Goal: Information Seeking & Learning: Find specific fact

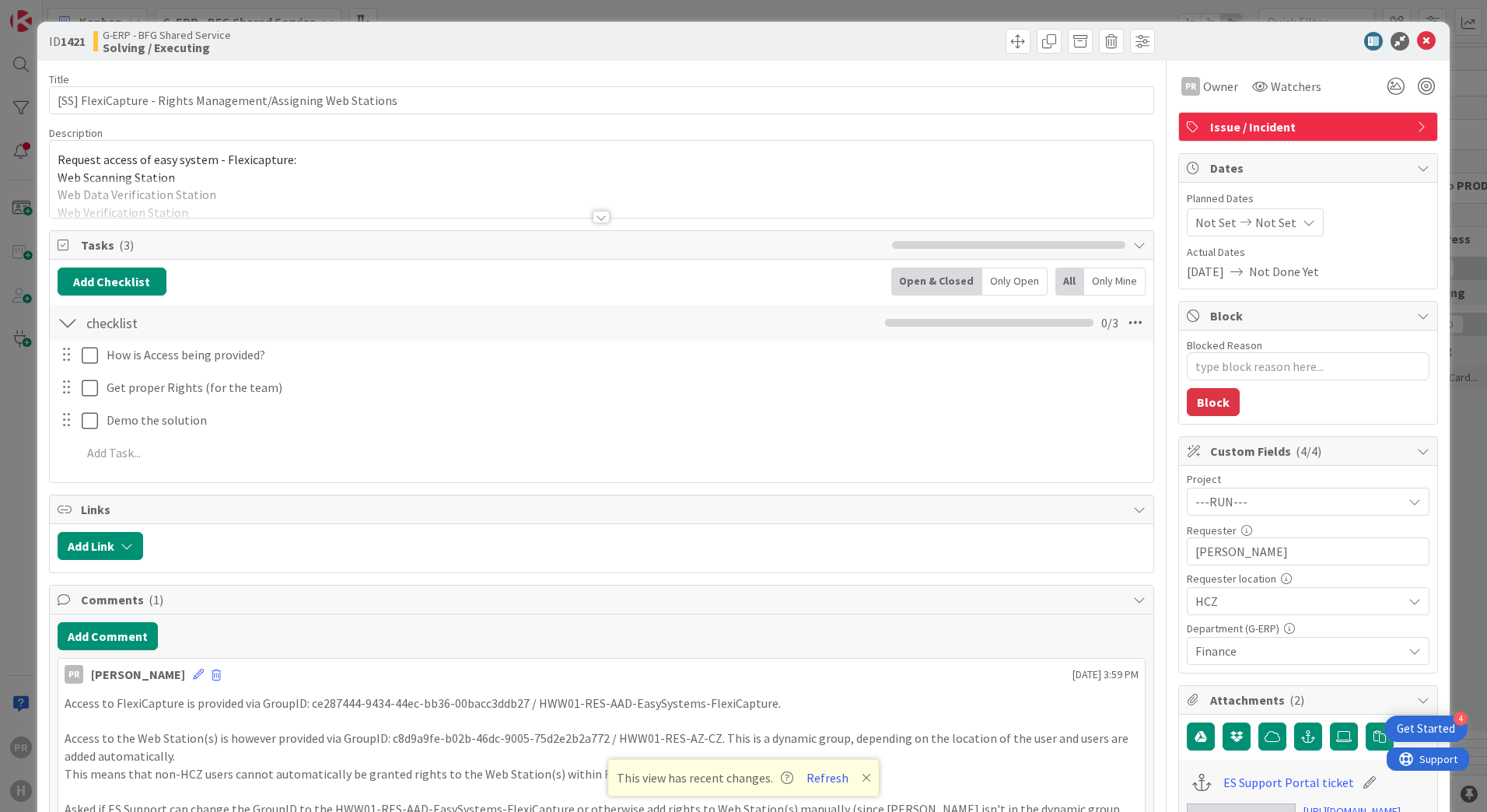
scroll to position [233, 0]
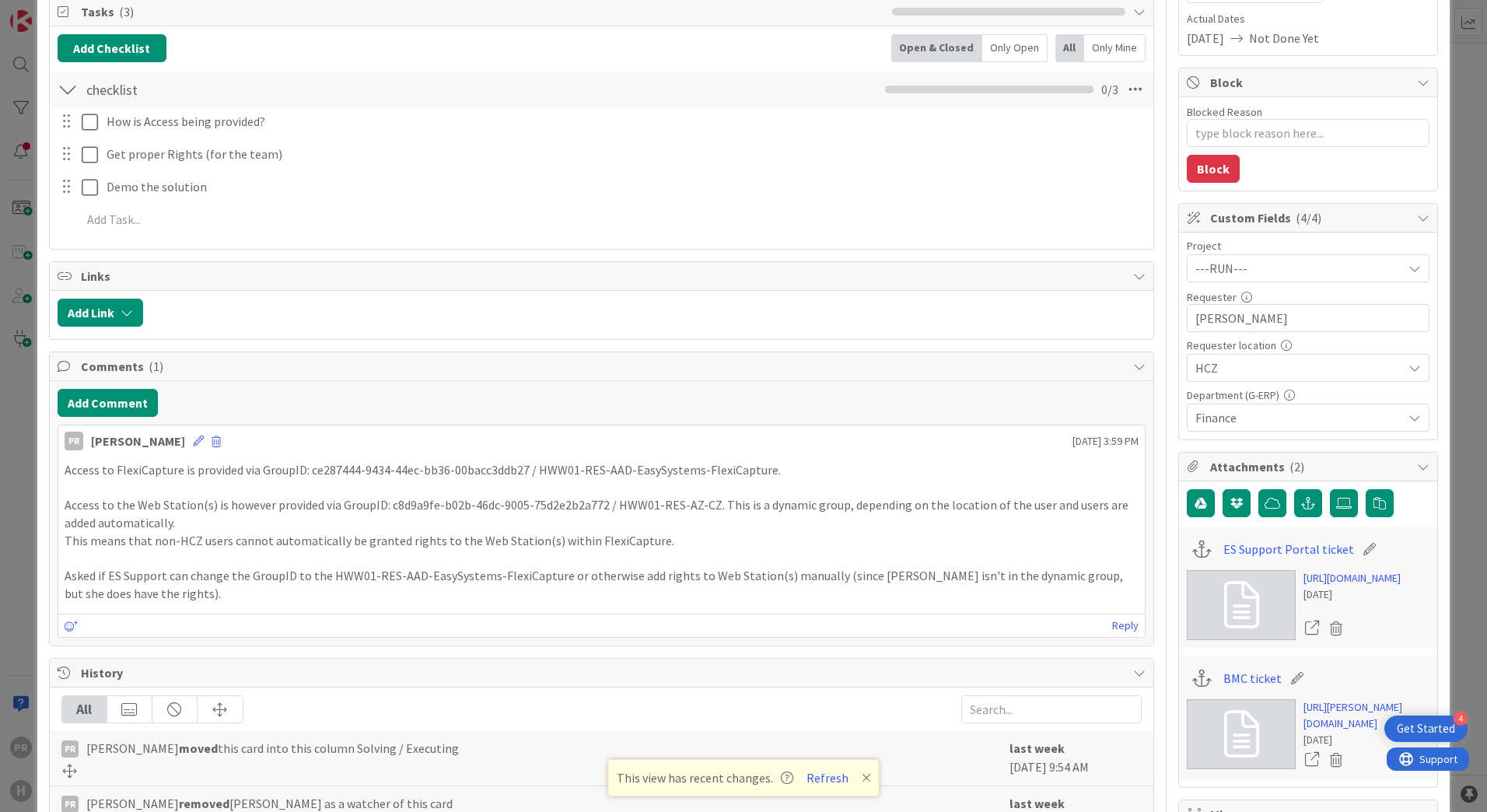
type textarea "x"
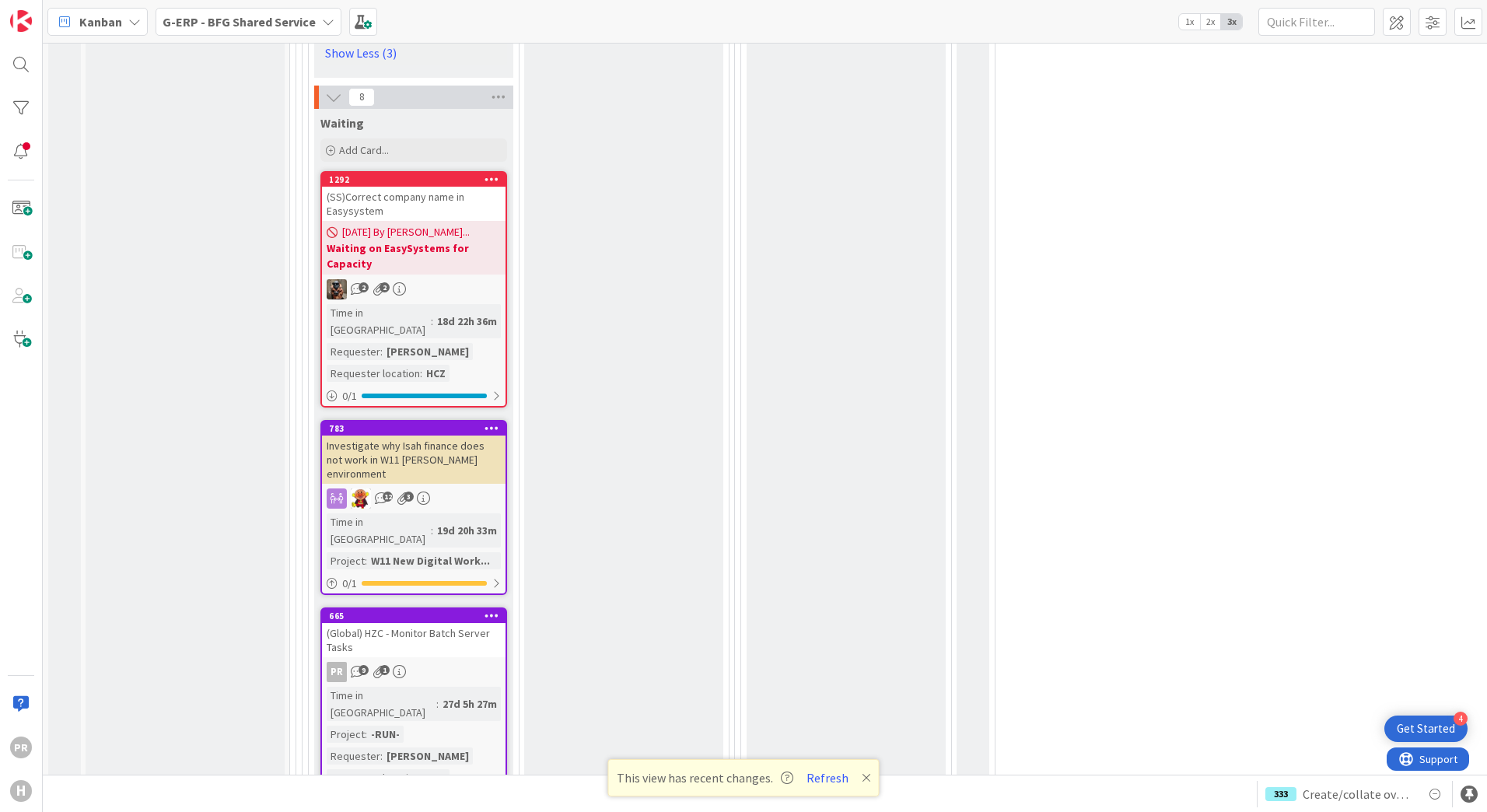
scroll to position [3956, 0]
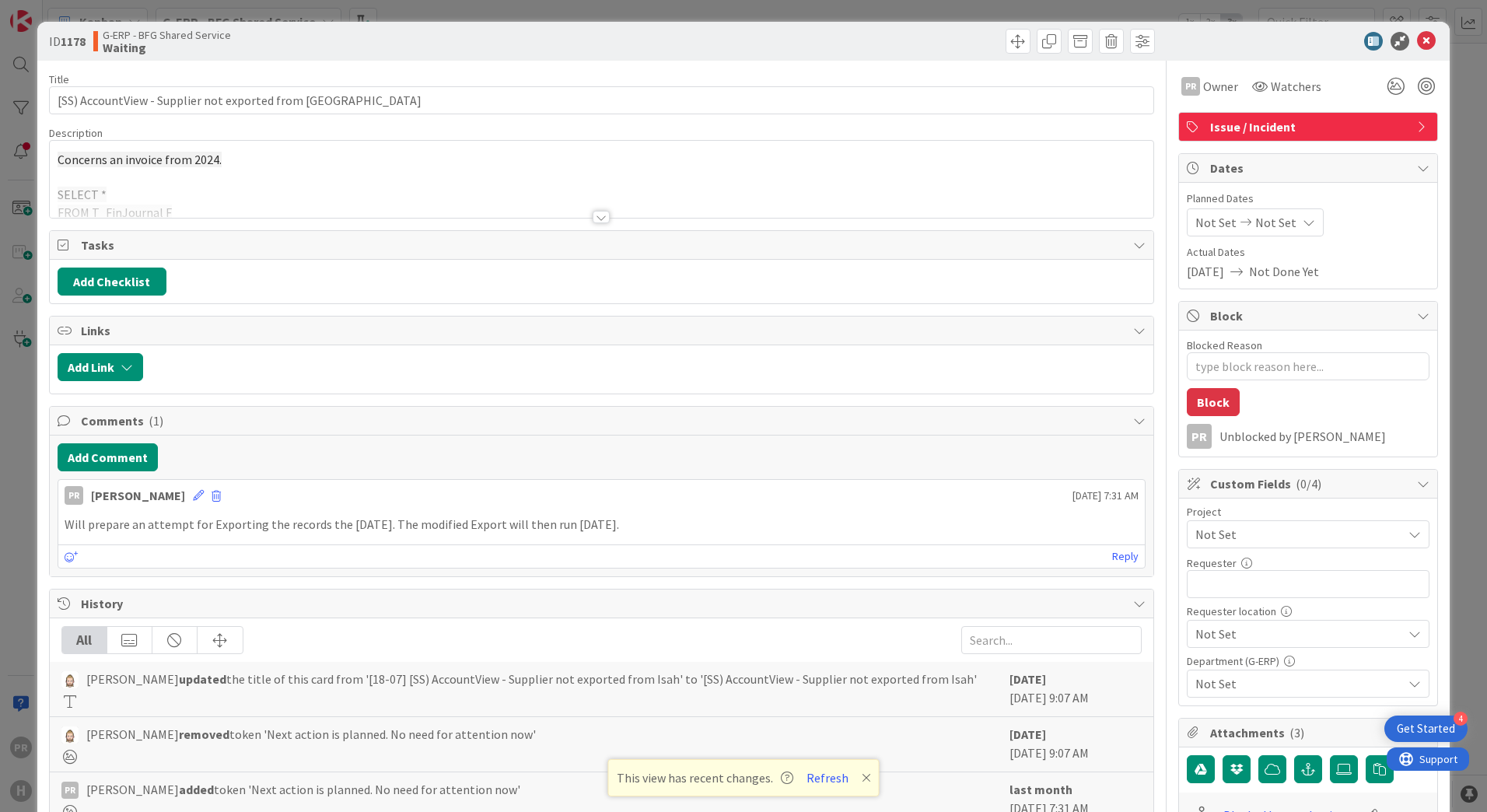
click at [584, 218] on div at bounding box center [602, 210] width 1105 height 17
click at [594, 218] on div at bounding box center [601, 217] width 17 height 13
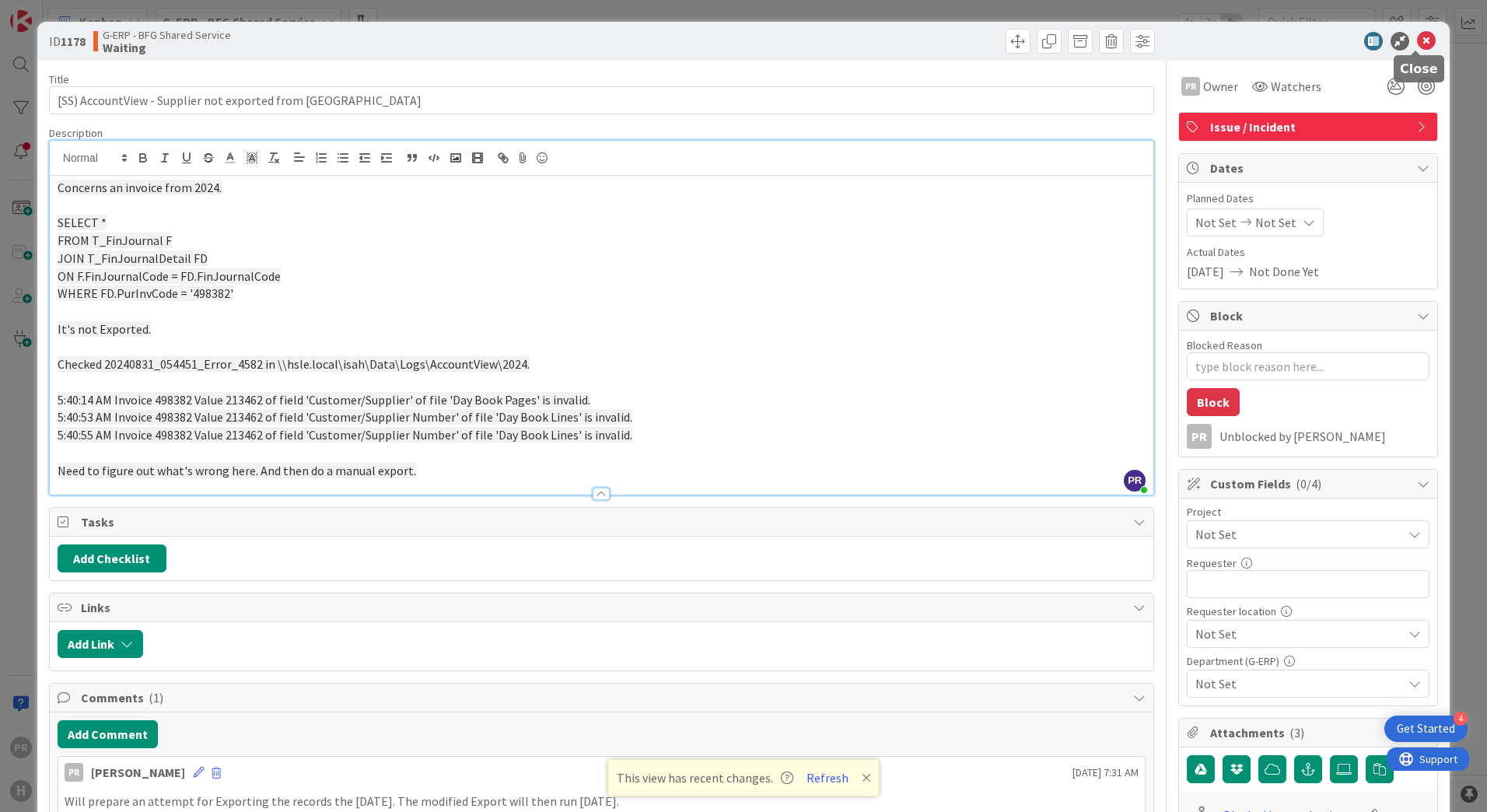
click at [1417, 35] on icon at bounding box center [1426, 41] width 18 height 18
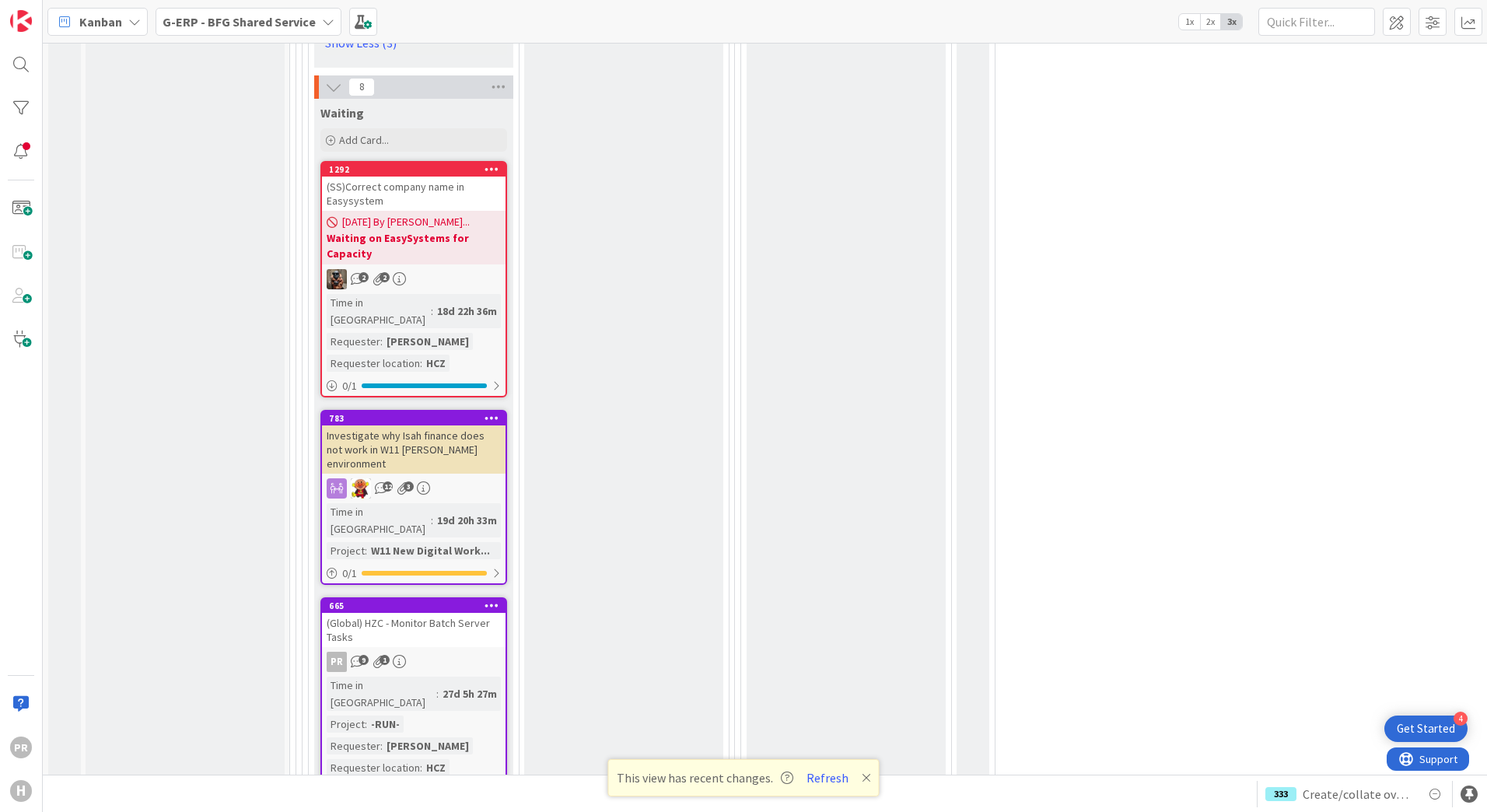
click at [470, 612] on div "(Global) HZC - Monitor Batch Server Tasks" at bounding box center [413, 630] width 183 height 35
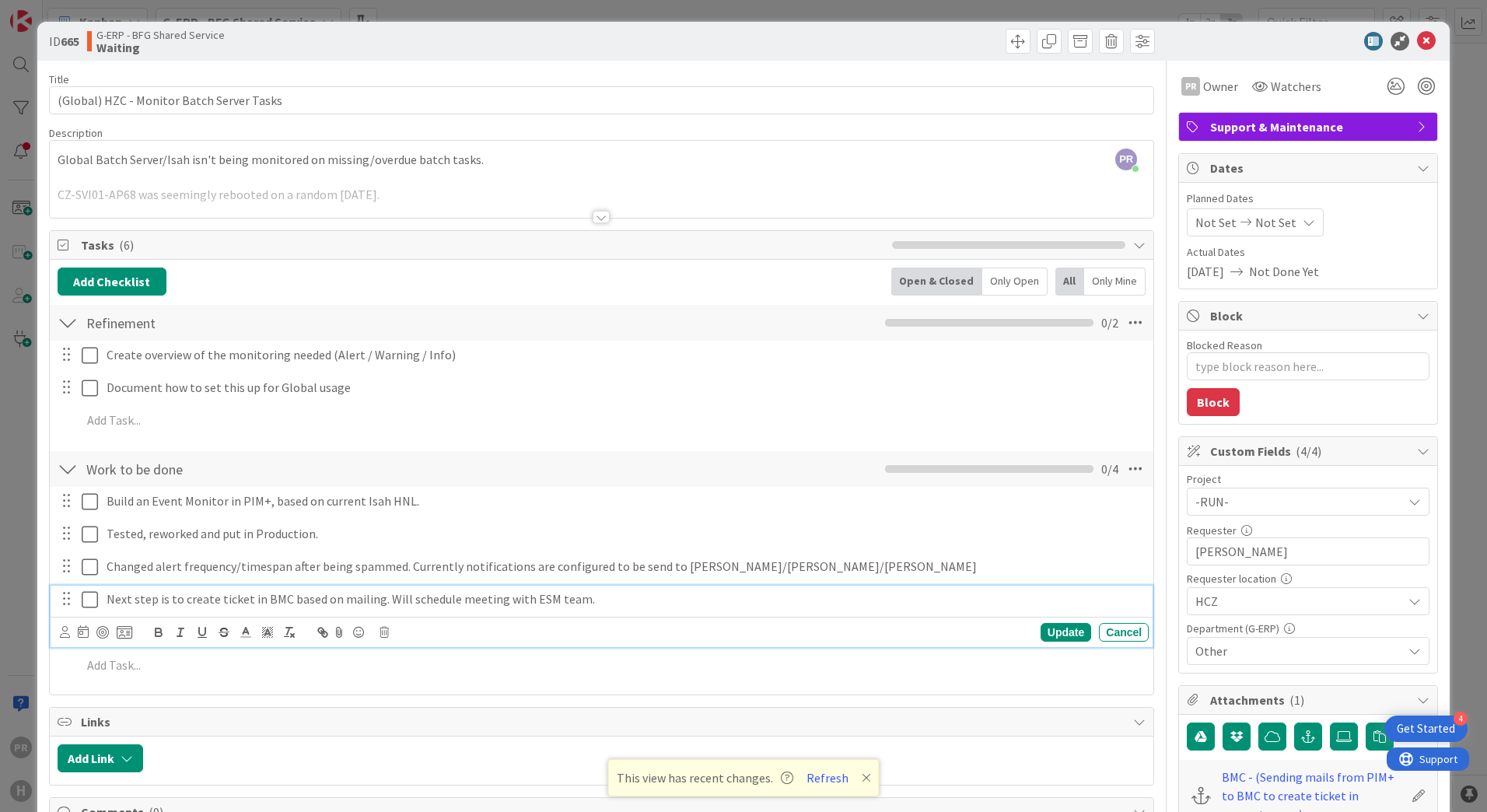
click at [94, 600] on icon at bounding box center [94, 600] width 24 height 18
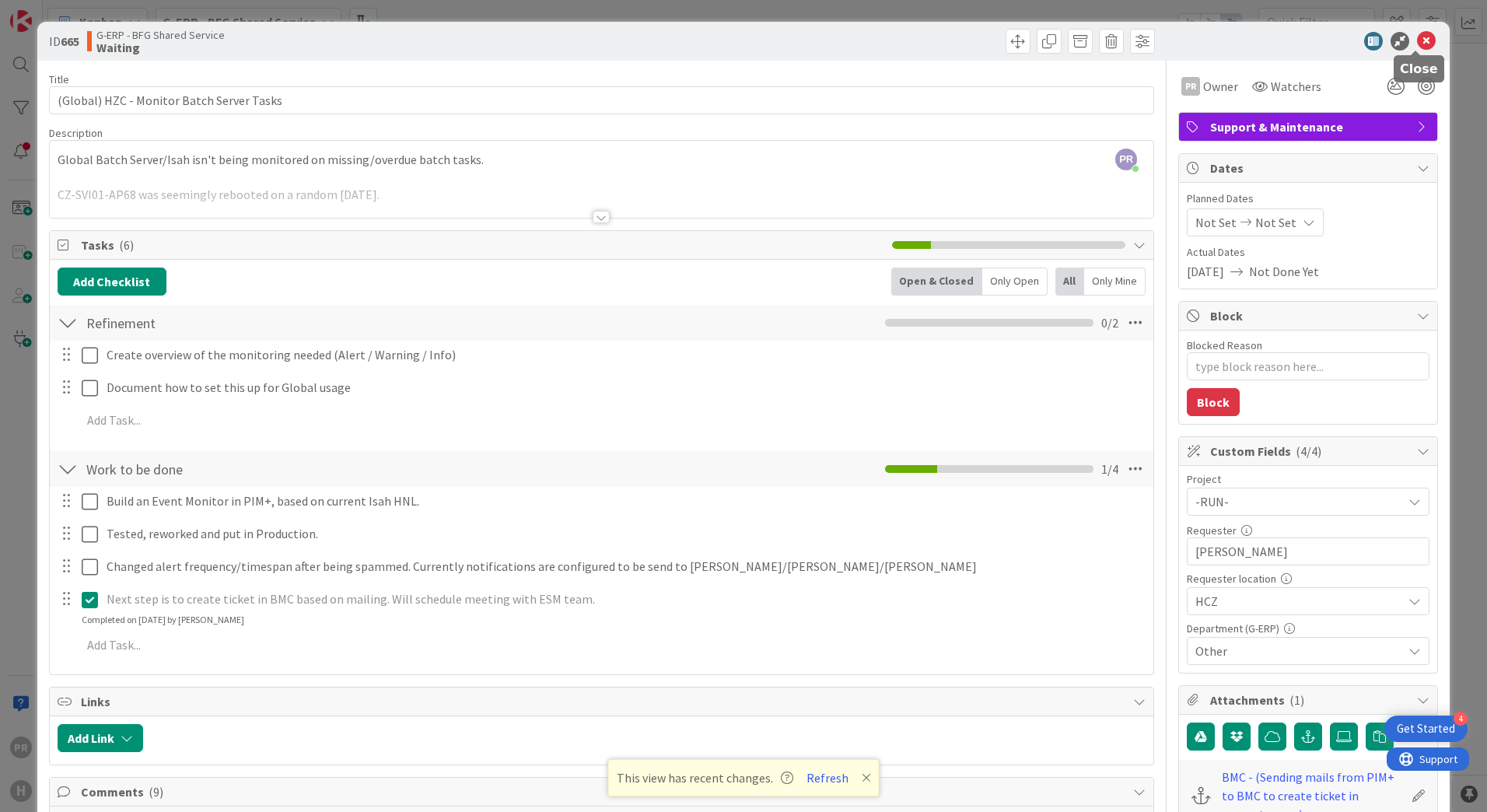
click at [1418, 37] on icon at bounding box center [1426, 41] width 18 height 18
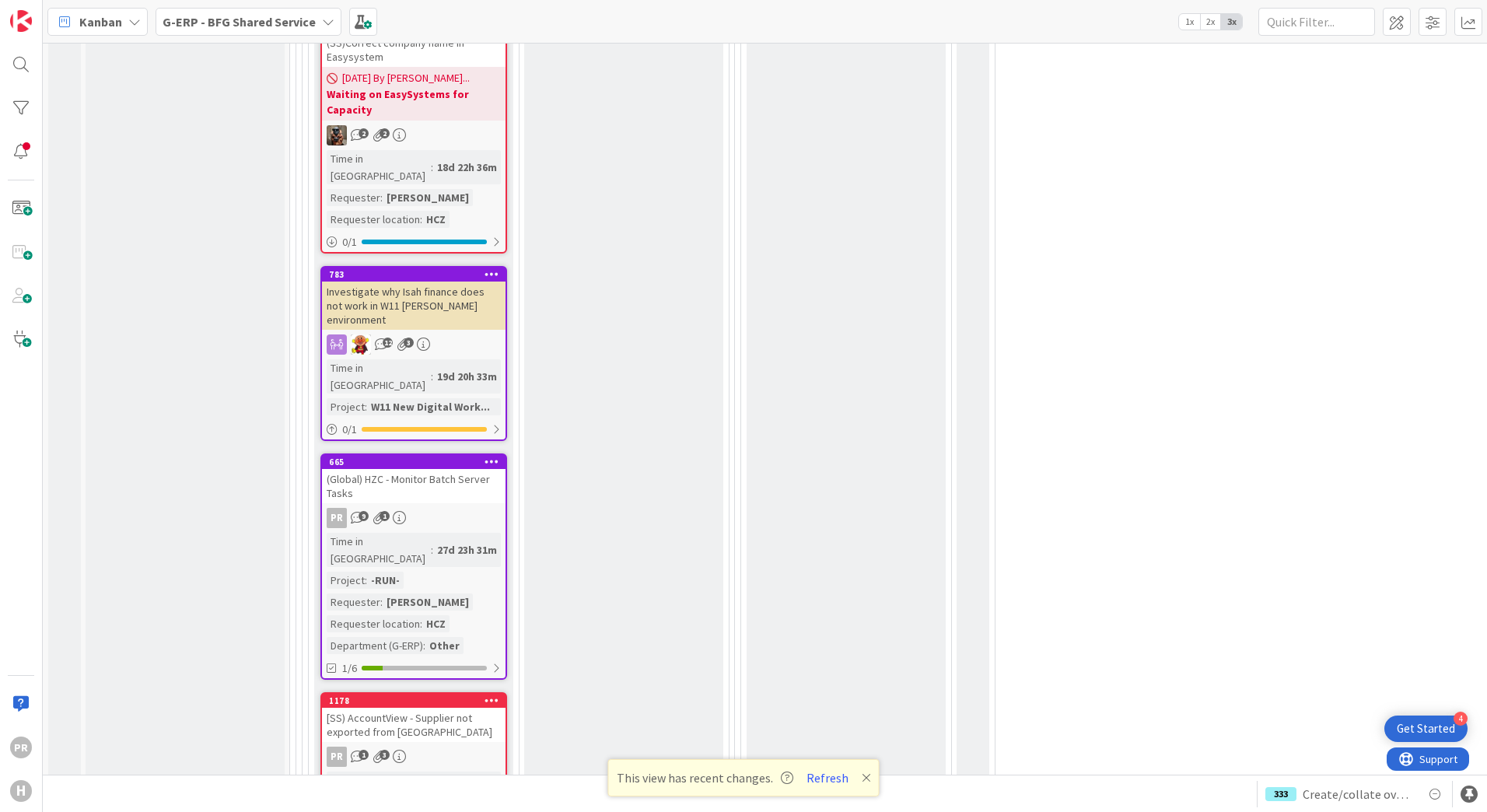
scroll to position [4111, 0]
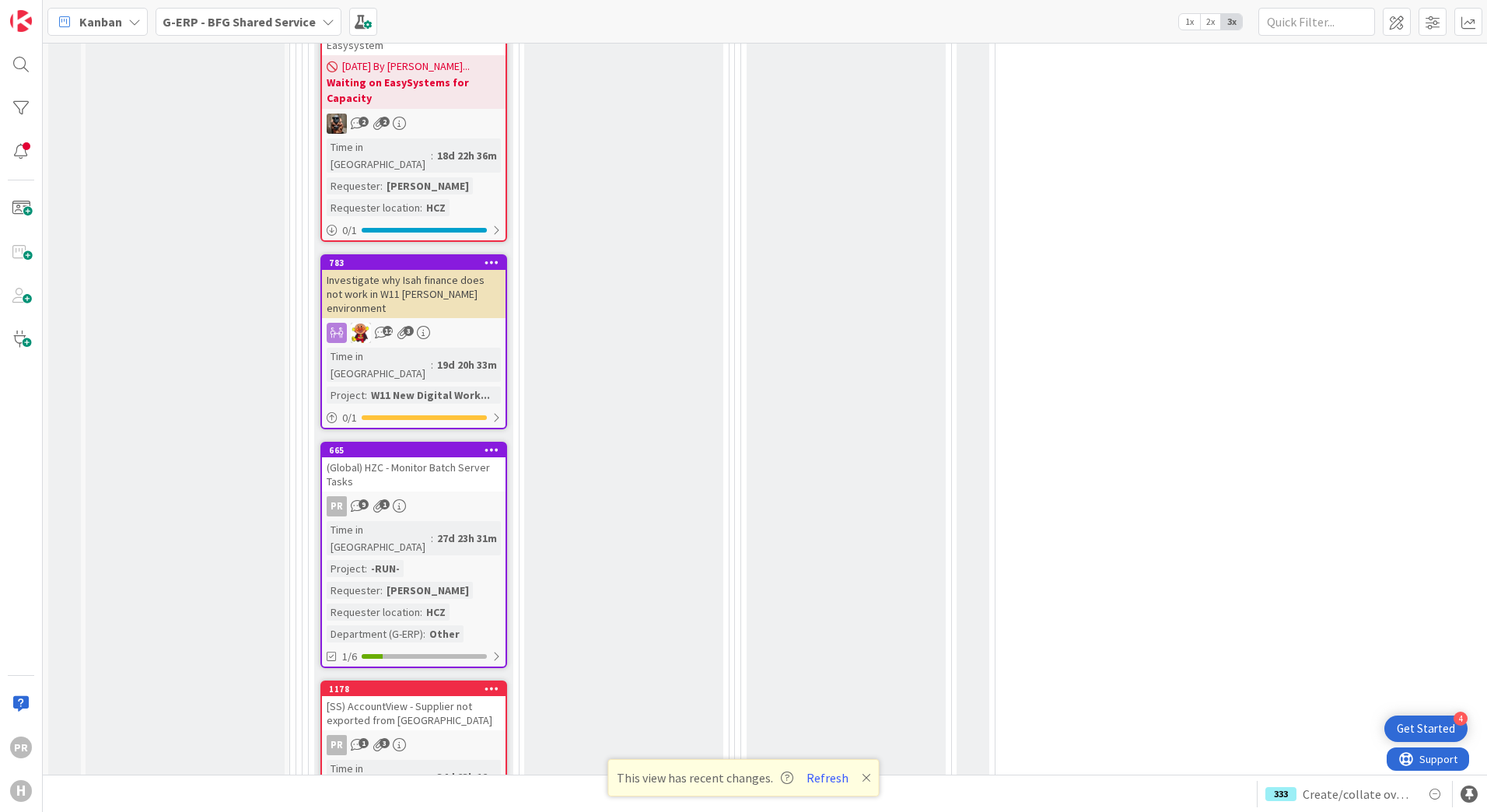
click at [440, 696] on div "[SS) AccountView - Supplier not exported from [GEOGRAPHIC_DATA]" at bounding box center [413, 714] width 183 height 35
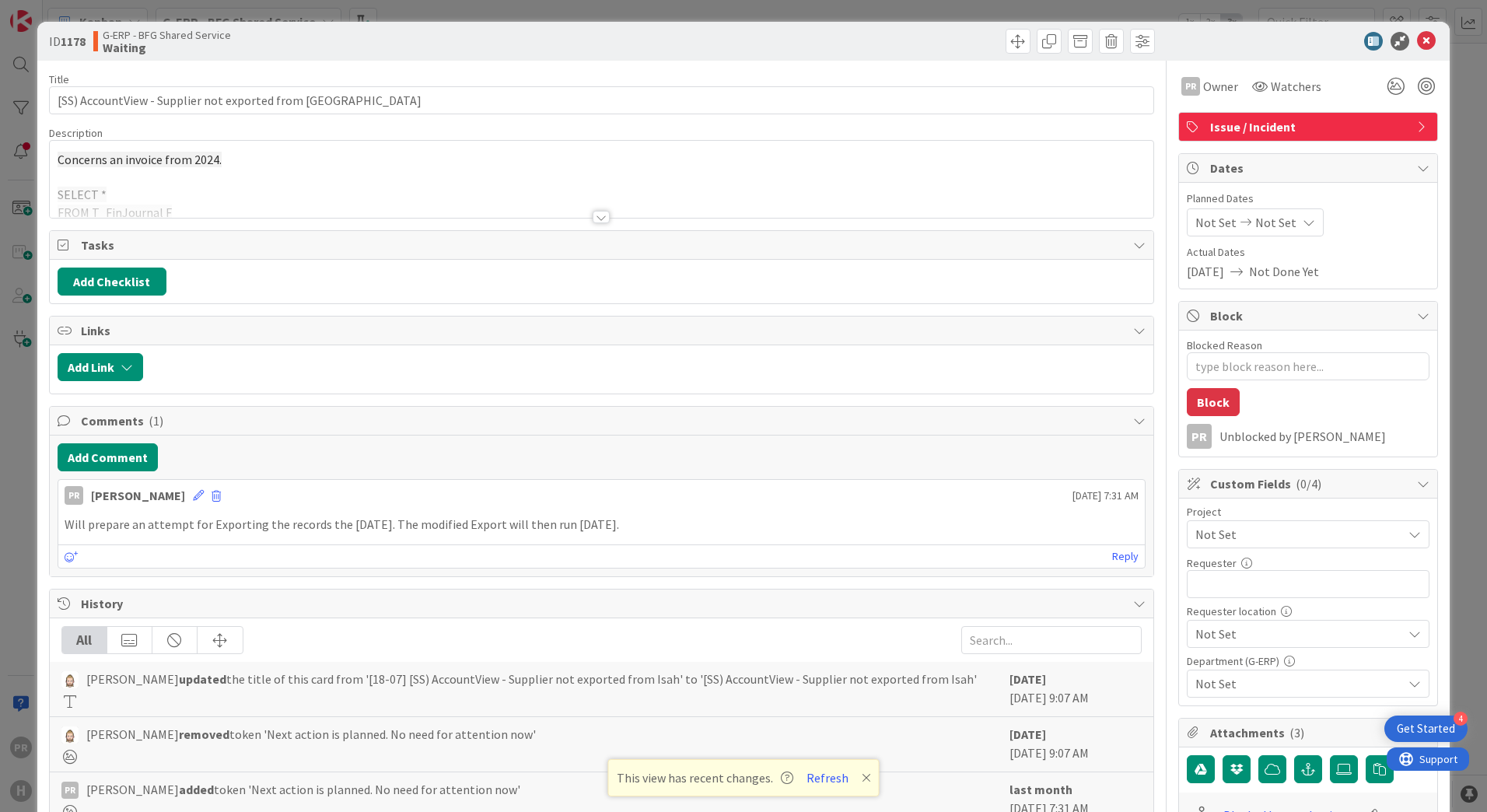
click at [593, 220] on div at bounding box center [601, 217] width 17 height 13
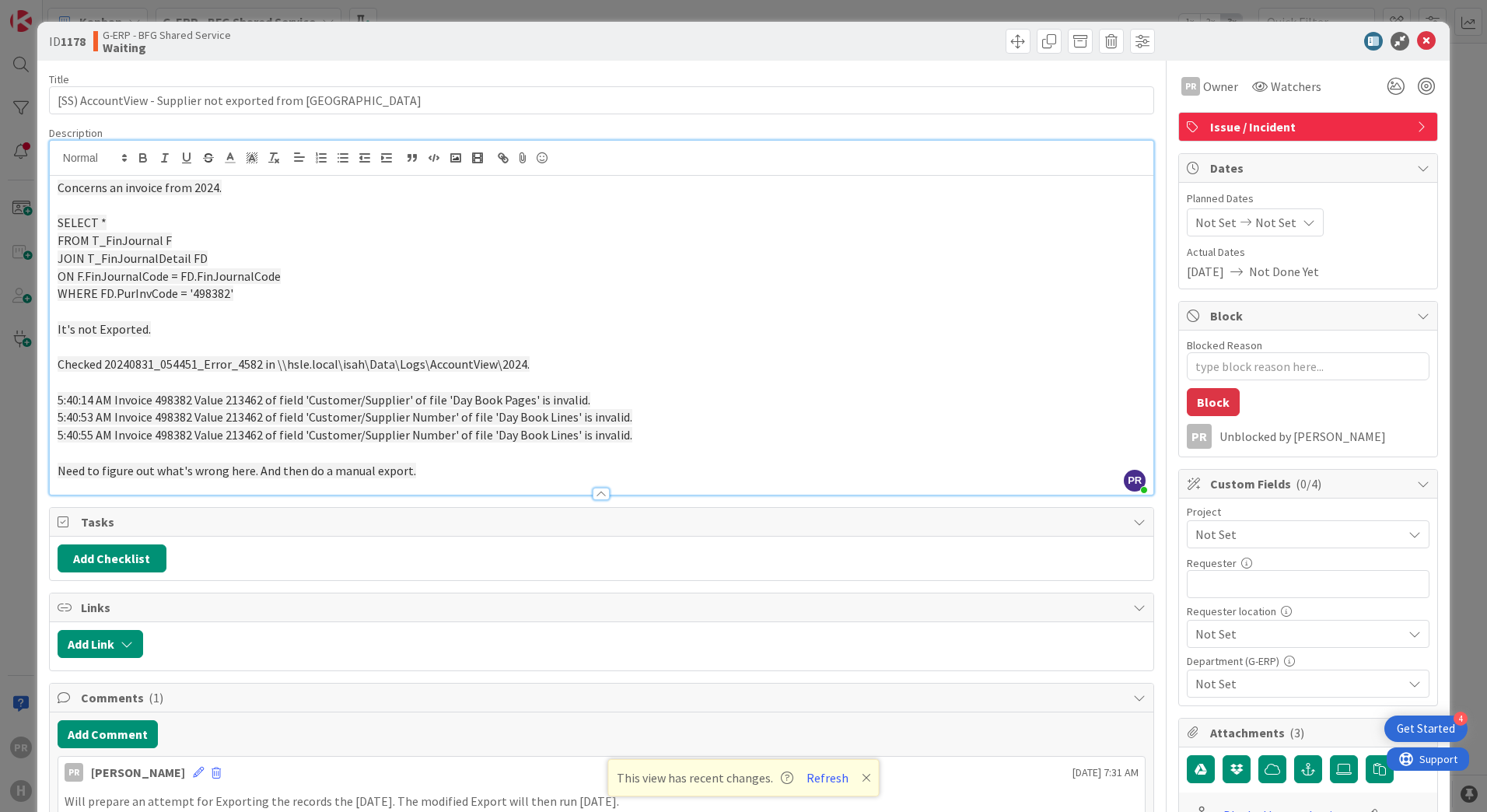
drag, startPoint x: 259, startPoint y: 675, endPoint x: 50, endPoint y: 605, distance: 220.4
drag, startPoint x: 250, startPoint y: 292, endPoint x: 55, endPoint y: 214, distance: 210.0
click at [55, 214] on div "Concerns an invoice from 2024. SELECT * FROM T_FinJournal F JOIN T_FinJournalDe…" at bounding box center [602, 335] width 1104 height 319
copy div "SELECT * FROM T_FinJournal F JOIN T_FinJournalDetail FD ON F.FinJournalCode = F…"
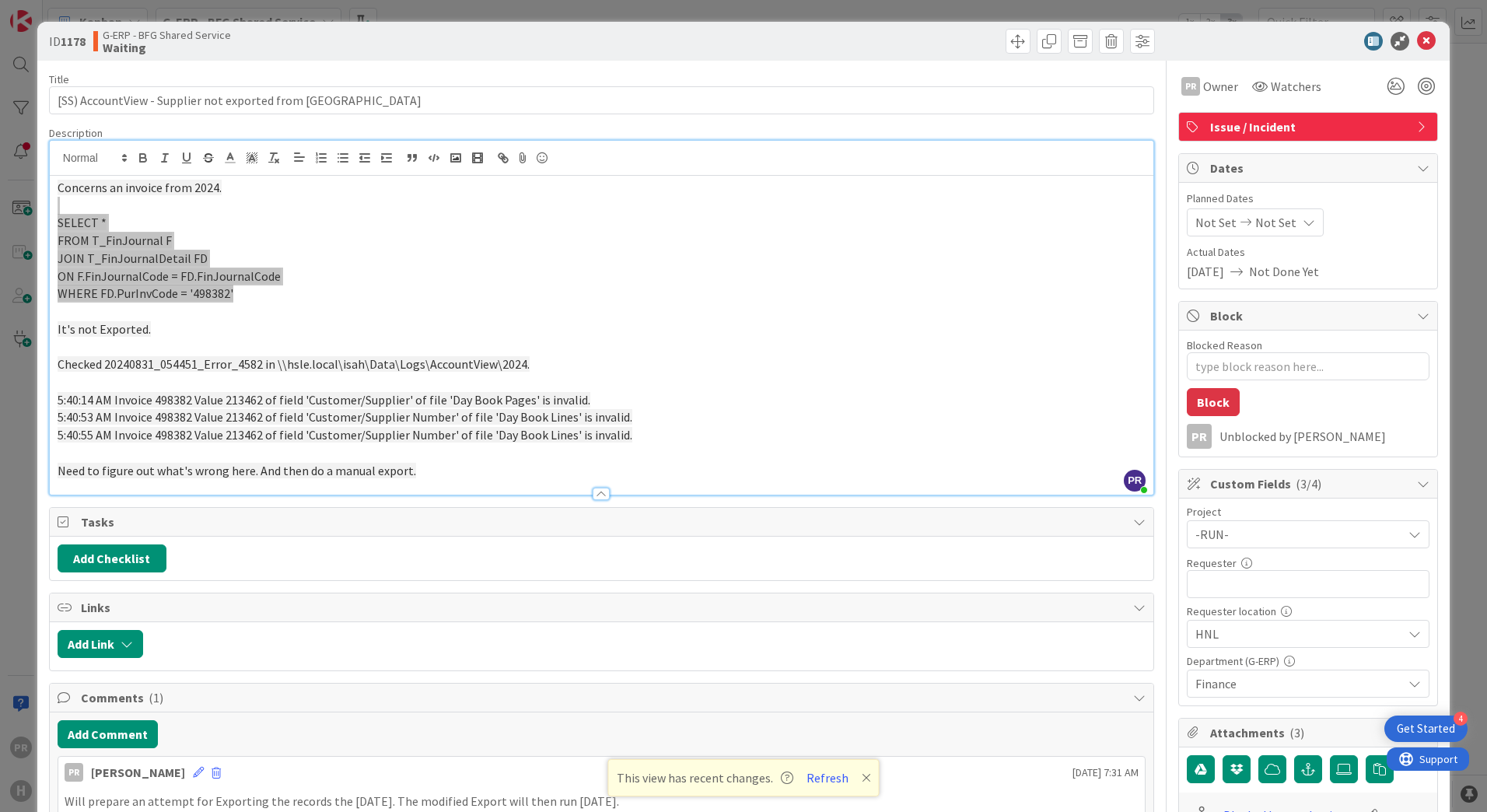
type textarea "x"
